Goal: Task Accomplishment & Management: Manage account settings

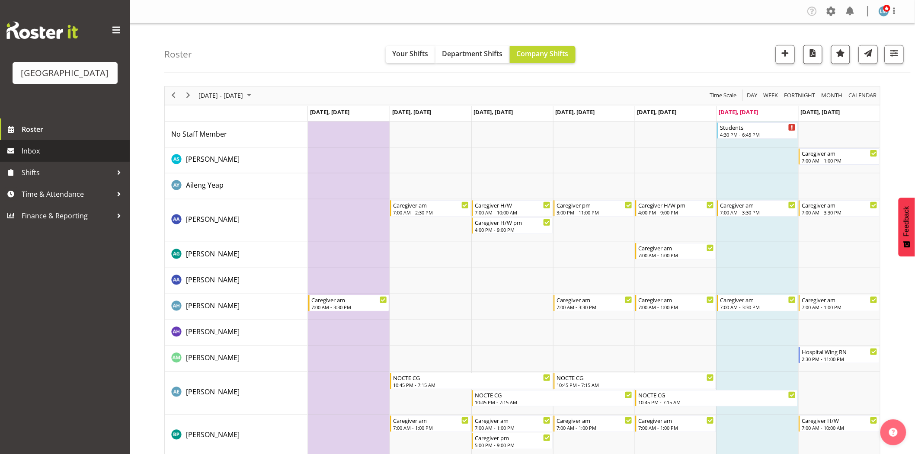
click at [35, 157] on span "Inbox" at bounding box center [74, 150] width 104 height 13
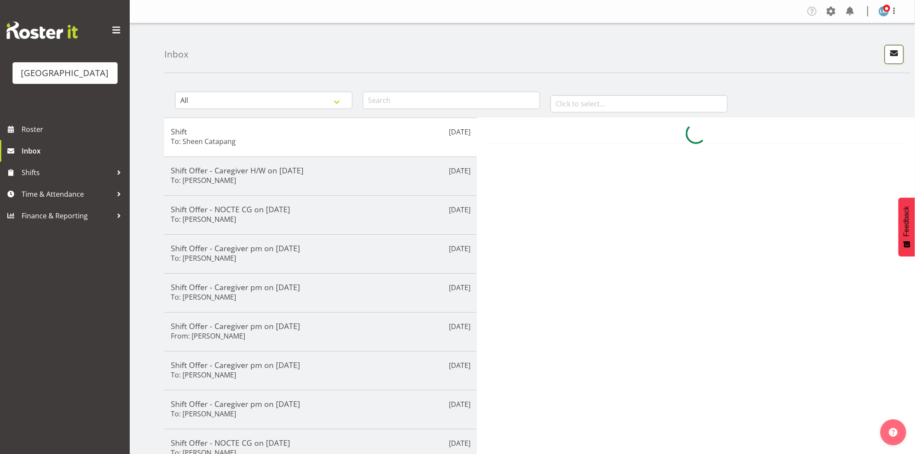
click at [903, 54] on button "button" at bounding box center [893, 54] width 19 height 19
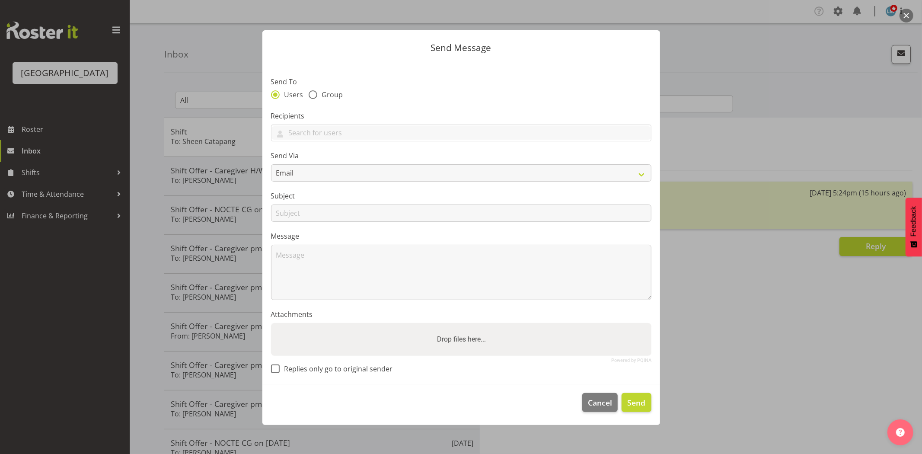
click at [735, 309] on div at bounding box center [461, 227] width 922 height 454
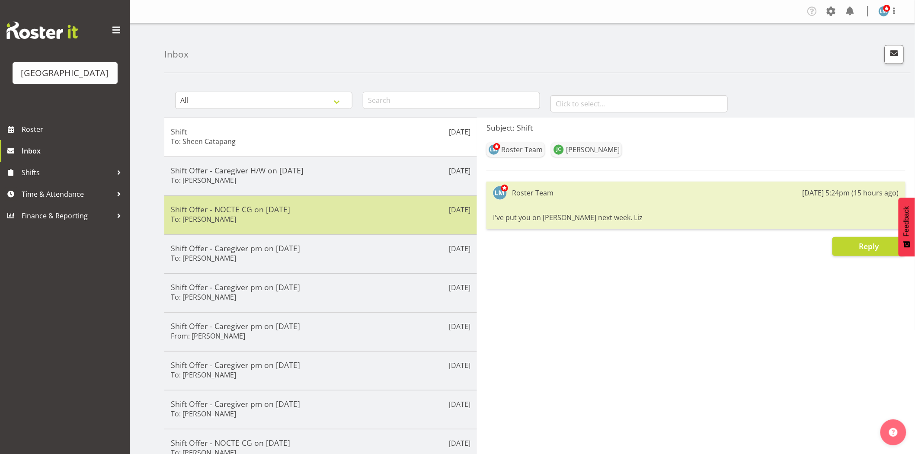
click at [277, 213] on h5 "Shift Offer - NOCTE CG on 12/10/25" at bounding box center [321, 209] width 300 height 10
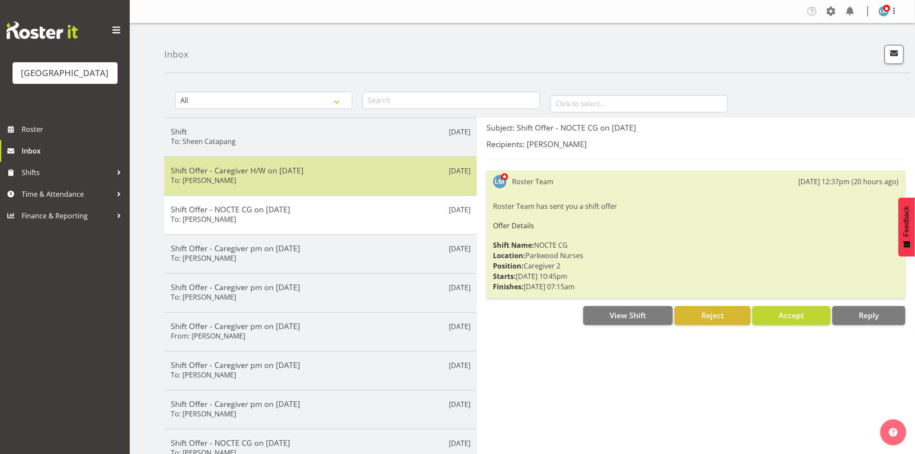
click at [290, 178] on div "Shift Offer - Caregiver H/W on 12/10/25 To: Briar Hughes" at bounding box center [321, 176] width 300 height 21
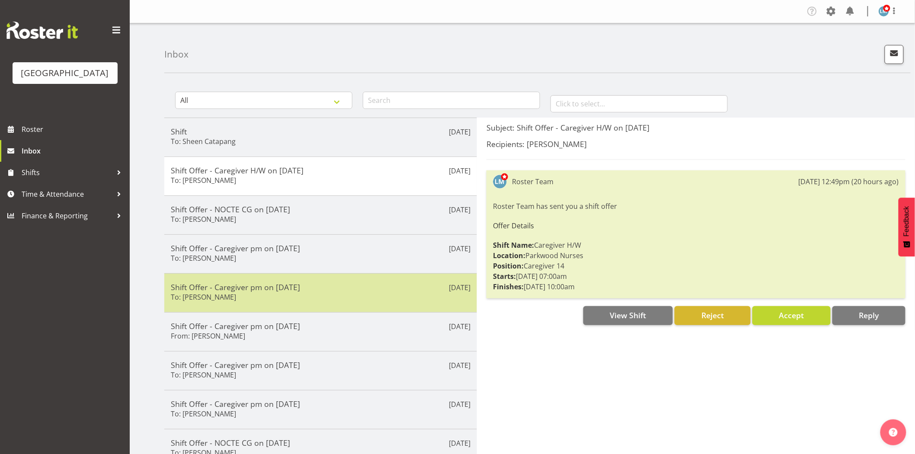
click at [288, 306] on div "Sep 26th Shift Offer - Caregiver pm on 01/10/25 To: Heidi Swierczynski" at bounding box center [320, 292] width 312 height 39
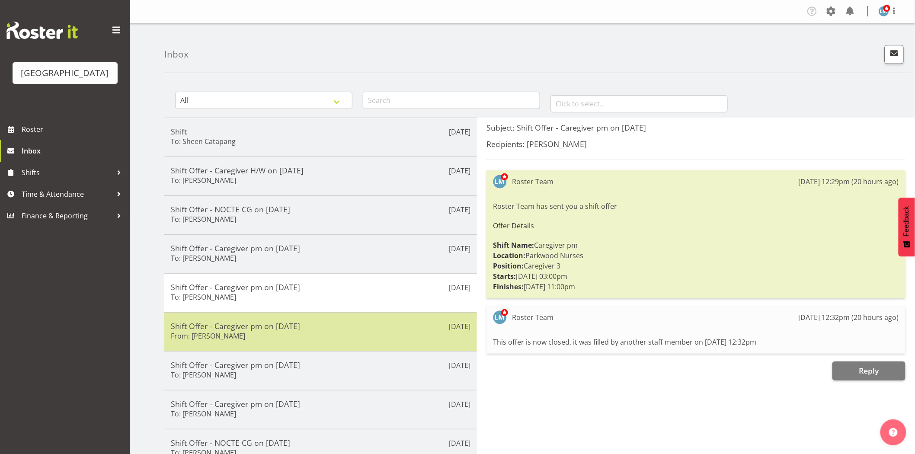
click at [267, 337] on div "Shift Offer - Caregiver pm on 01/10/25 From: Mandy Robertson" at bounding box center [321, 331] width 300 height 21
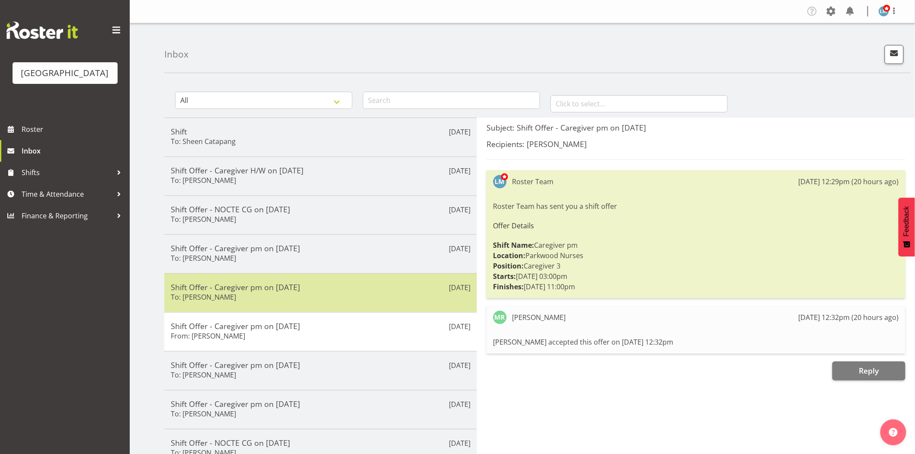
click at [268, 292] on div "Shift Offer - Caregiver pm on 01/10/25 To: Heidi Swierczynski" at bounding box center [321, 292] width 300 height 21
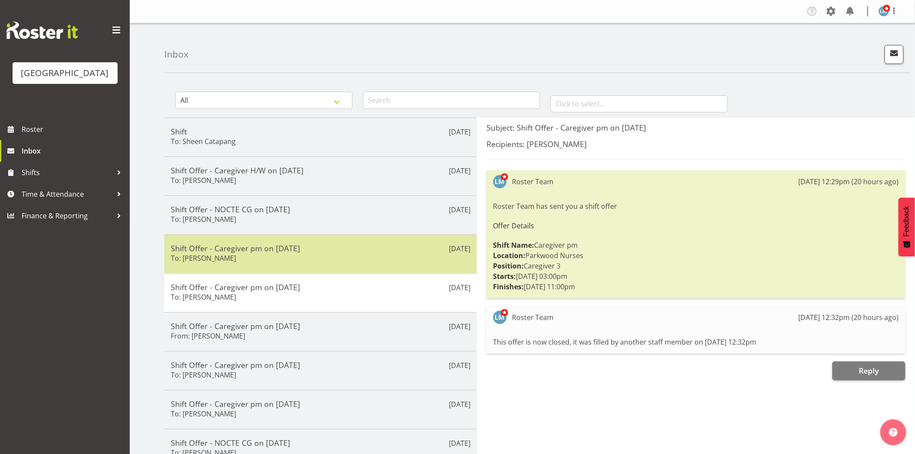
click at [277, 253] on h5 "Shift Offer - Caregiver pm on 11/10/25" at bounding box center [321, 248] width 300 height 10
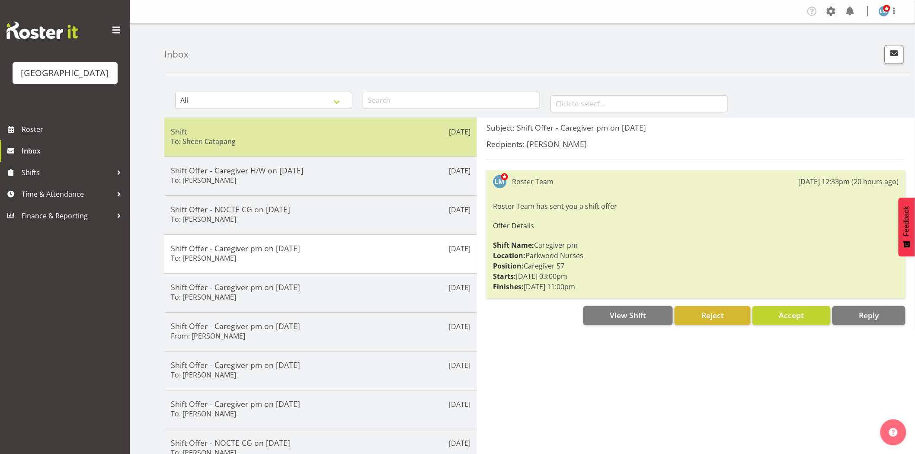
click at [307, 139] on div "Shift To: Sheen Catapang" at bounding box center [321, 137] width 300 height 21
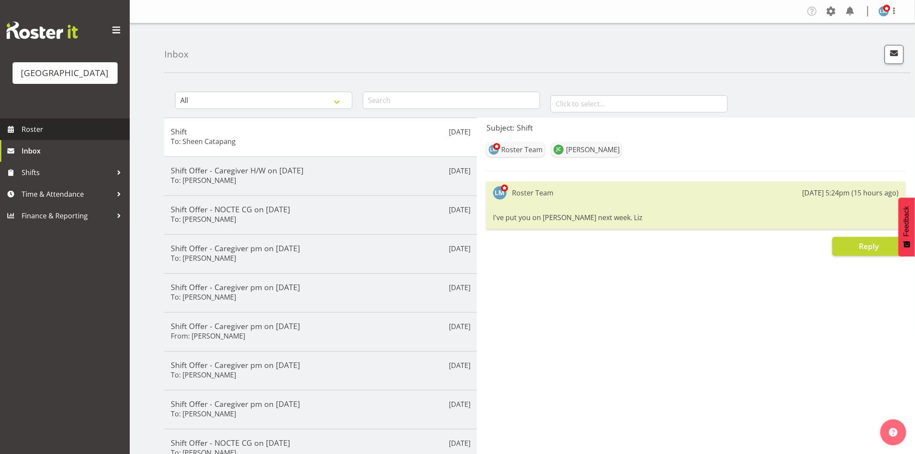
click at [58, 136] on span "Roster" at bounding box center [74, 129] width 104 height 13
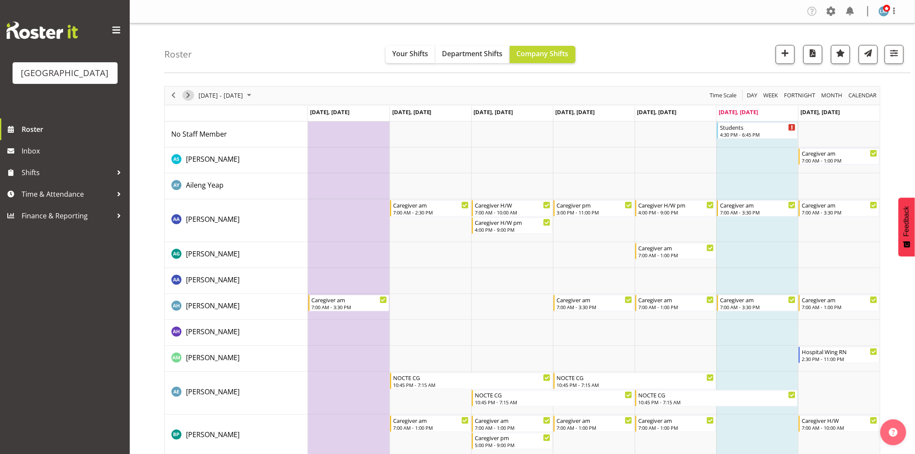
click at [192, 94] on span "Next" at bounding box center [188, 95] width 10 height 11
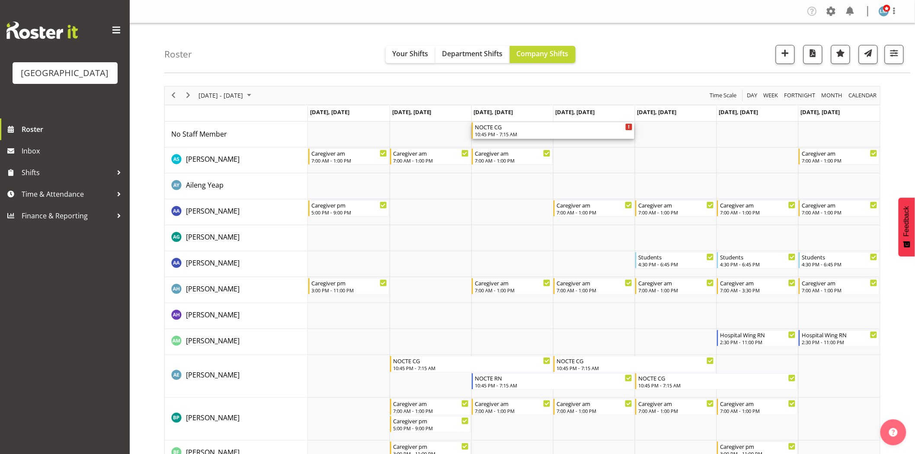
click at [485, 133] on div "10:45 PM - 7:15 AM" at bounding box center [554, 134] width 158 height 7
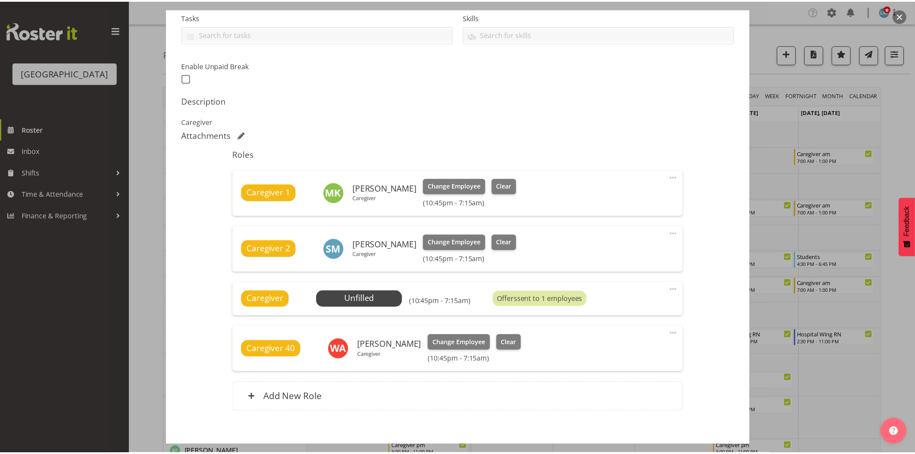
scroll to position [232, 0]
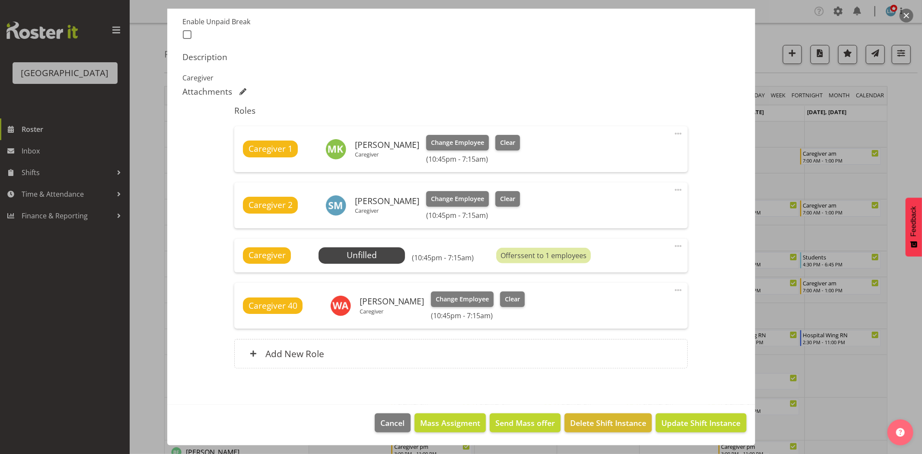
click at [899, 128] on div at bounding box center [461, 227] width 922 height 454
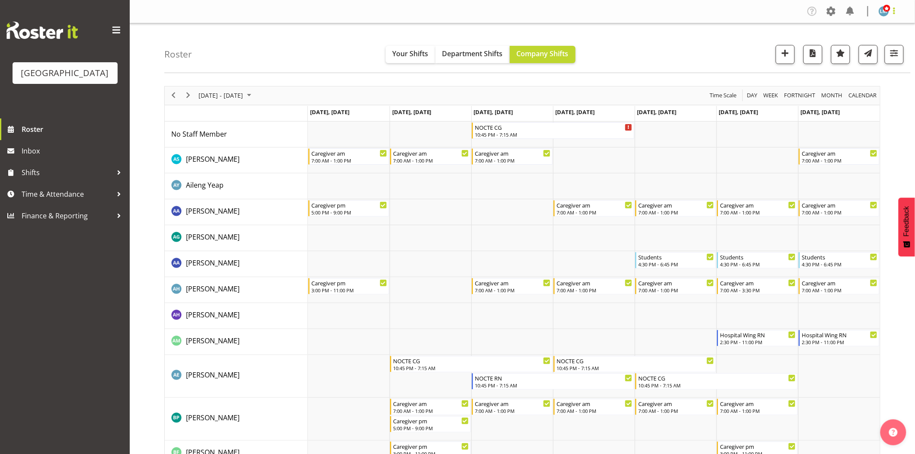
click at [897, 10] on span at bounding box center [894, 11] width 10 height 10
click at [878, 49] on link "Log Out" at bounding box center [857, 46] width 83 height 16
